Goal: Navigation & Orientation: Find specific page/section

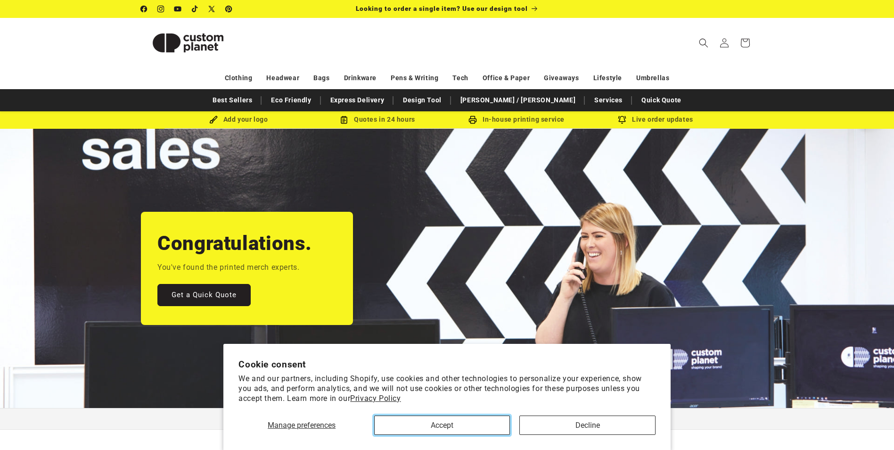
click at [482, 428] on button "Accept" at bounding box center [442, 424] width 136 height 19
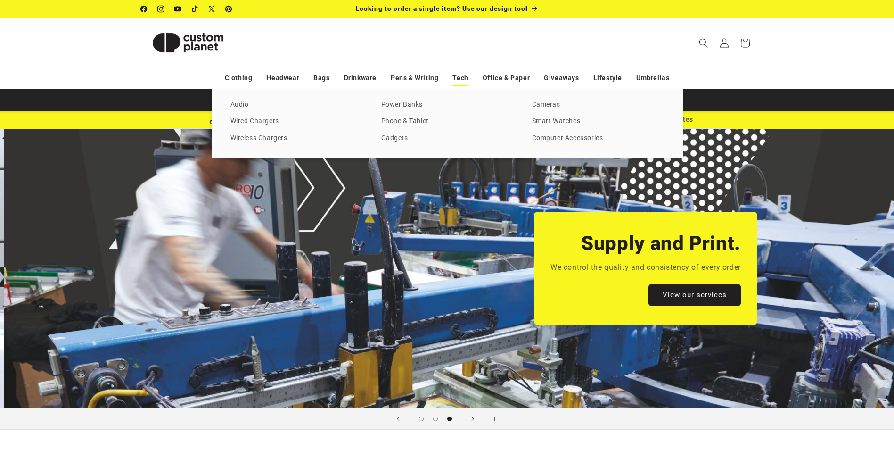
scroll to position [0, 1789]
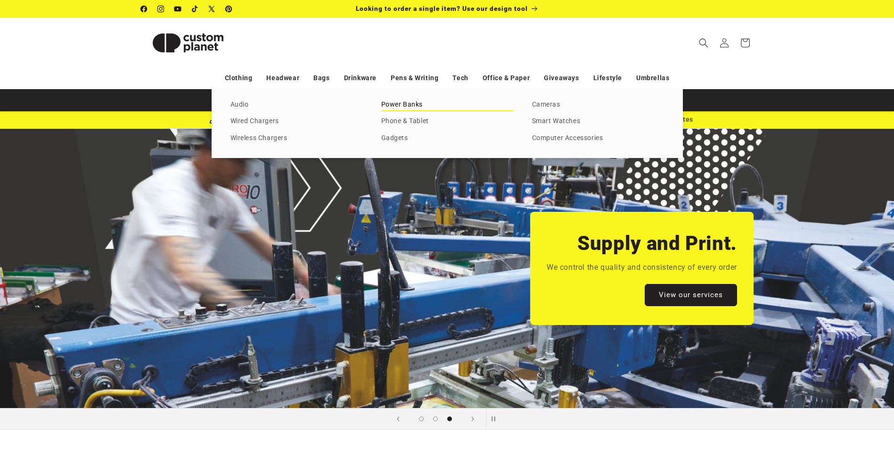
click at [409, 104] on link "Power Banks" at bounding box center [447, 105] width 132 height 13
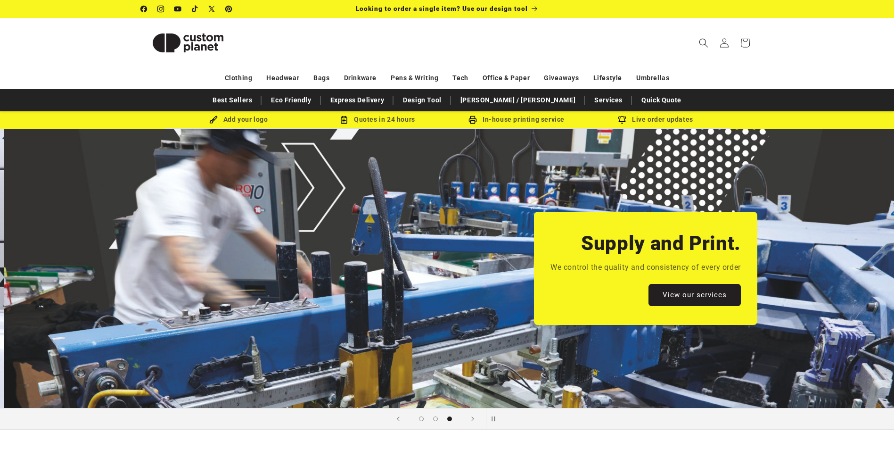
scroll to position [0, 1789]
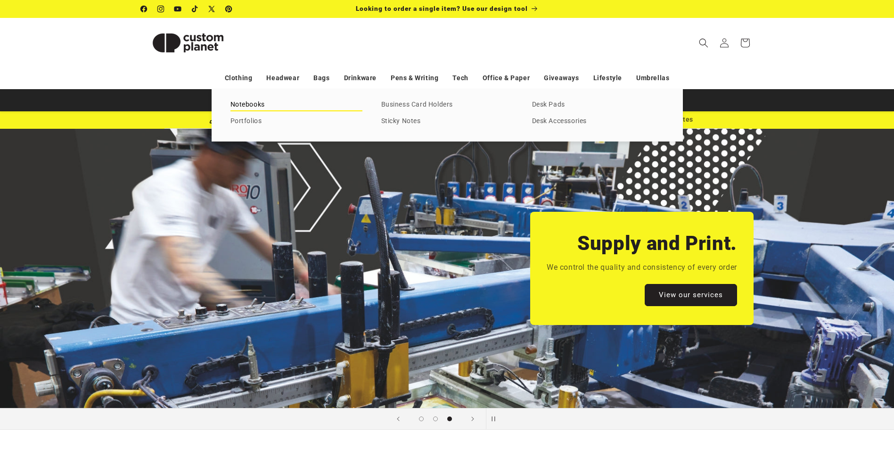
click at [264, 108] on link "Notebooks" at bounding box center [297, 105] width 132 height 13
